Goal: Check status: Check status

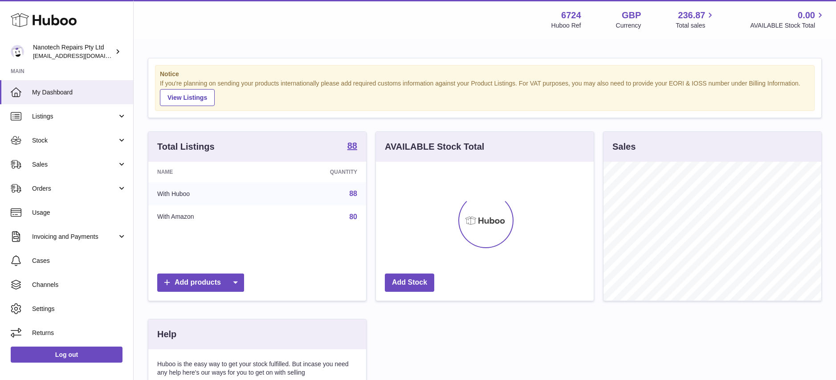
scroll to position [139, 218]
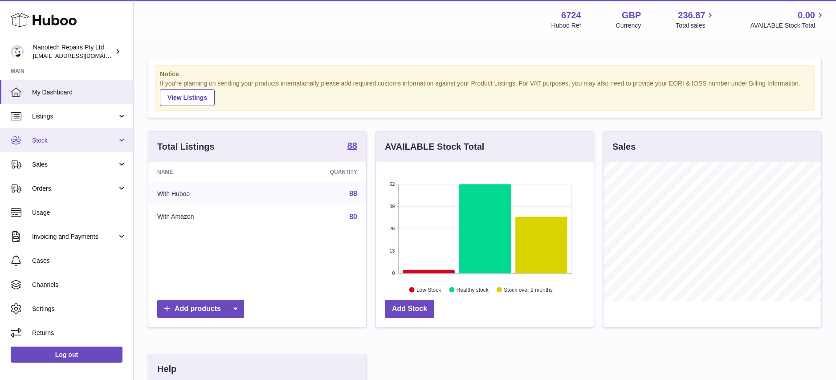
click at [61, 144] on link "Stock" at bounding box center [66, 140] width 133 height 24
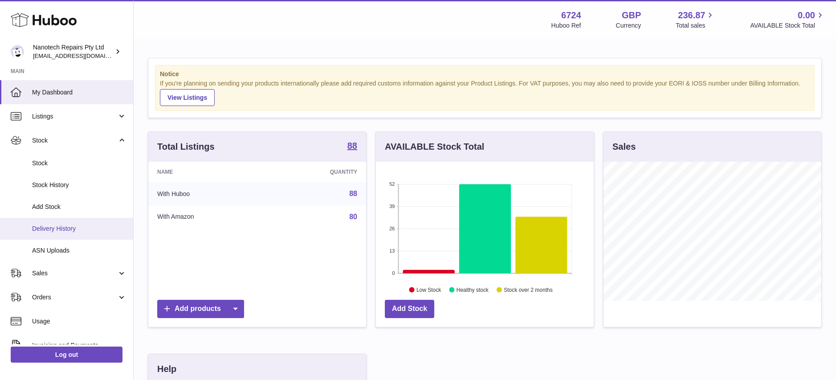
click at [64, 228] on span "Delivery History" at bounding box center [79, 228] width 94 height 8
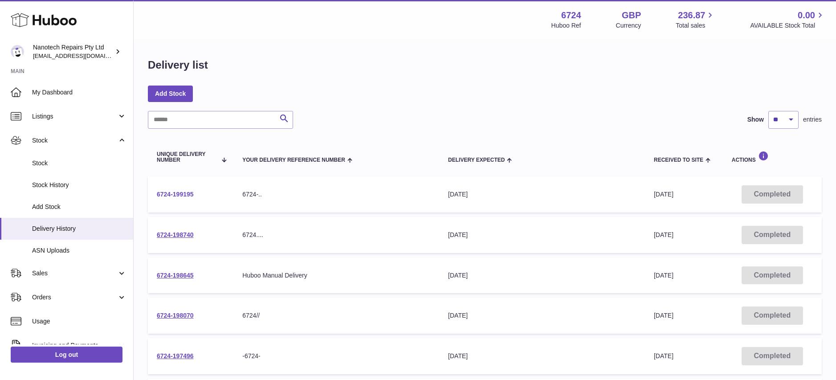
click at [187, 196] on link "6724-199195" at bounding box center [175, 194] width 37 height 7
